Goal: Information Seeking & Learning: Learn about a topic

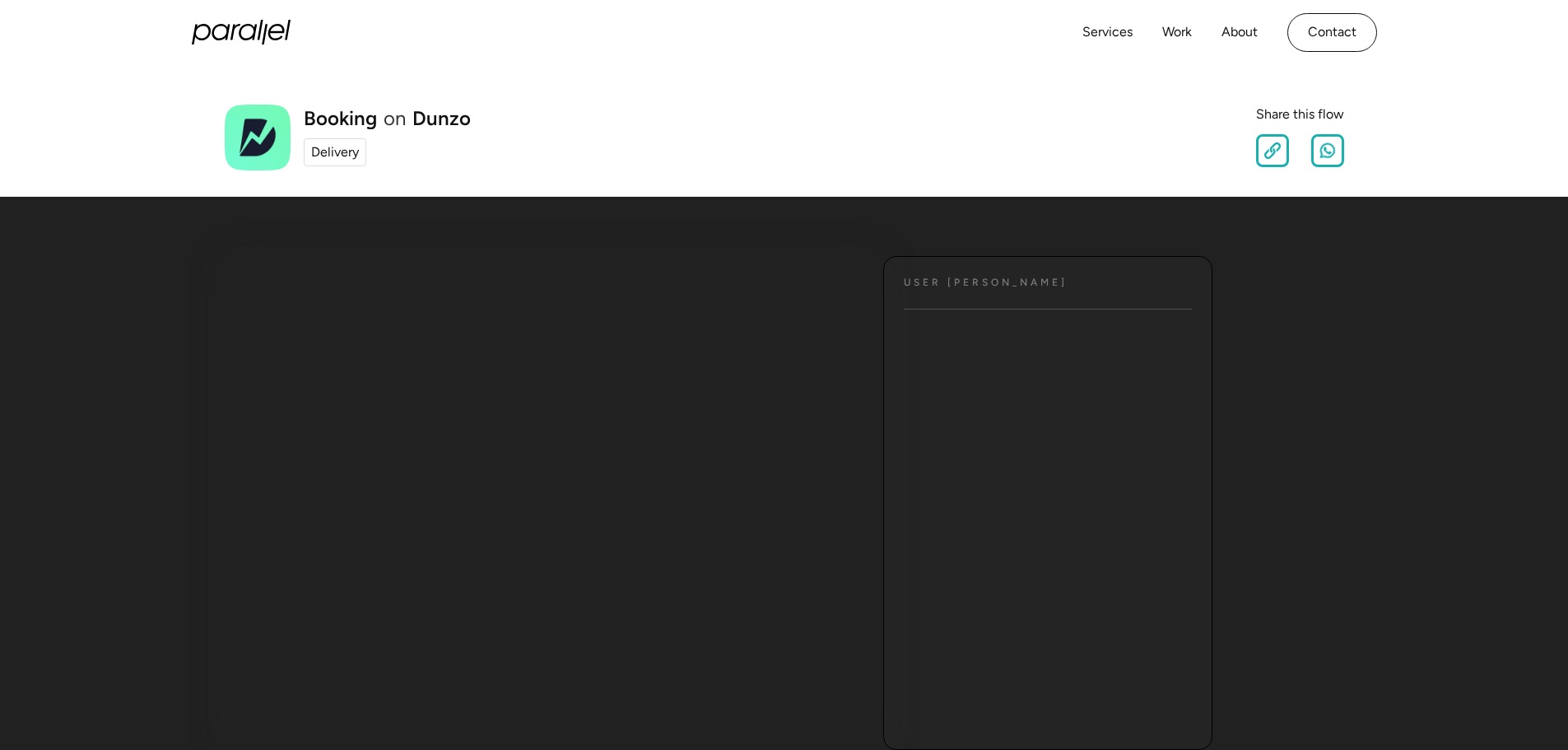
click at [315, 159] on div "Delivery" at bounding box center [334, 153] width 48 height 20
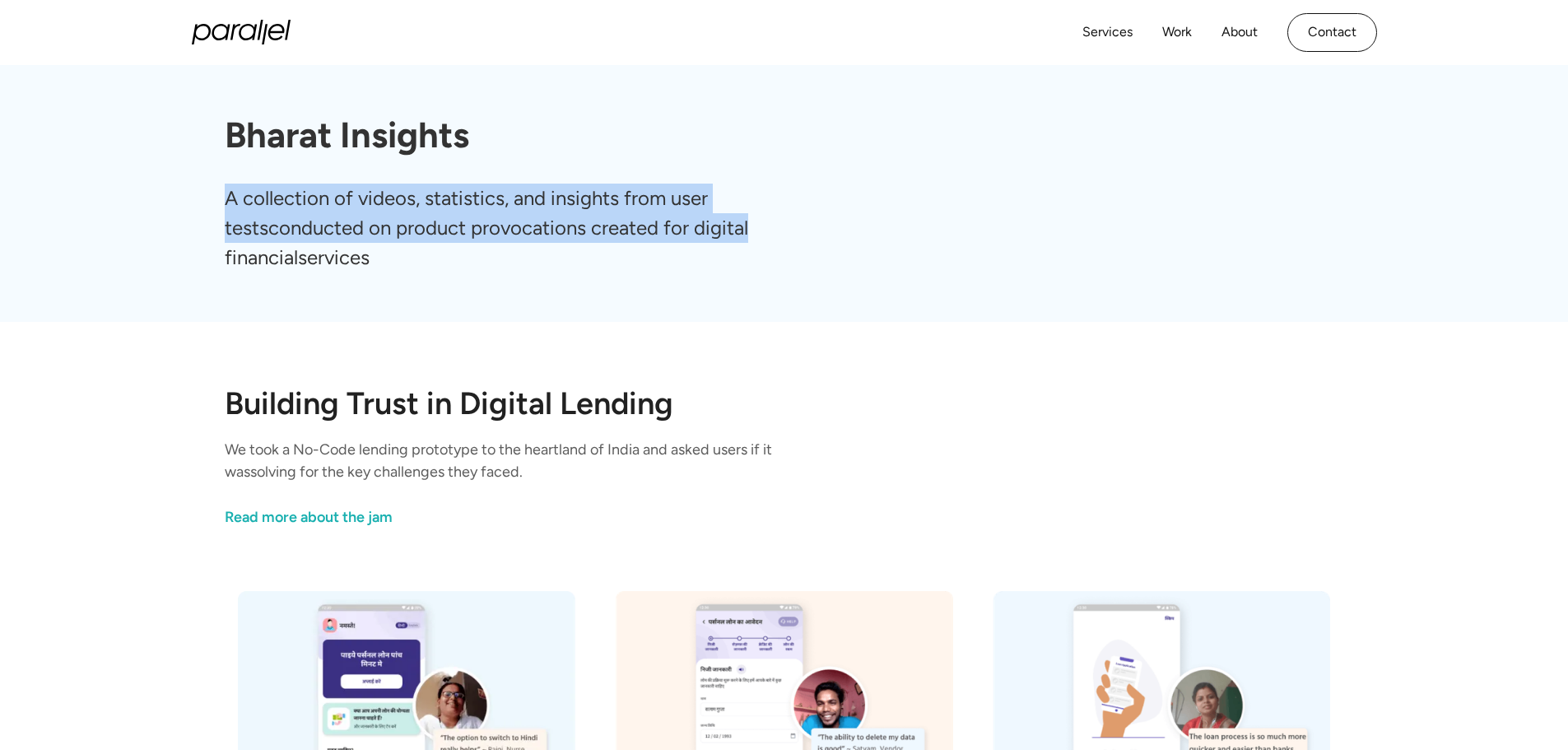
drag, startPoint x: 1567, startPoint y: 96, endPoint x: 1574, endPoint y: 228, distance: 132.2
click at [1567, 228] on html "Parallel is now in the bay area working with founders shaping future of digital…" at bounding box center [784, 375] width 1568 height 750
